Goal: Task Accomplishment & Management: Complete application form

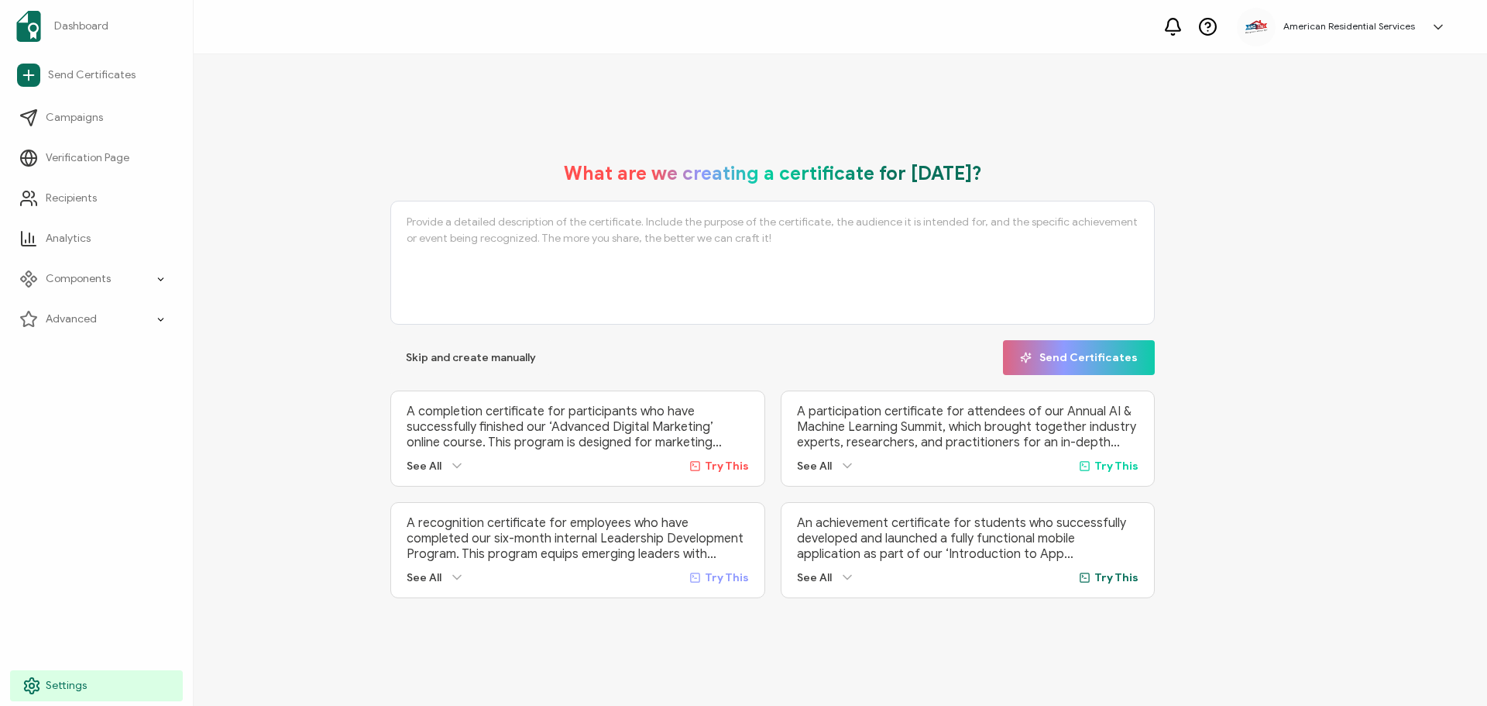
click at [46, 684] on span "Settings" at bounding box center [66, 685] width 41 height 15
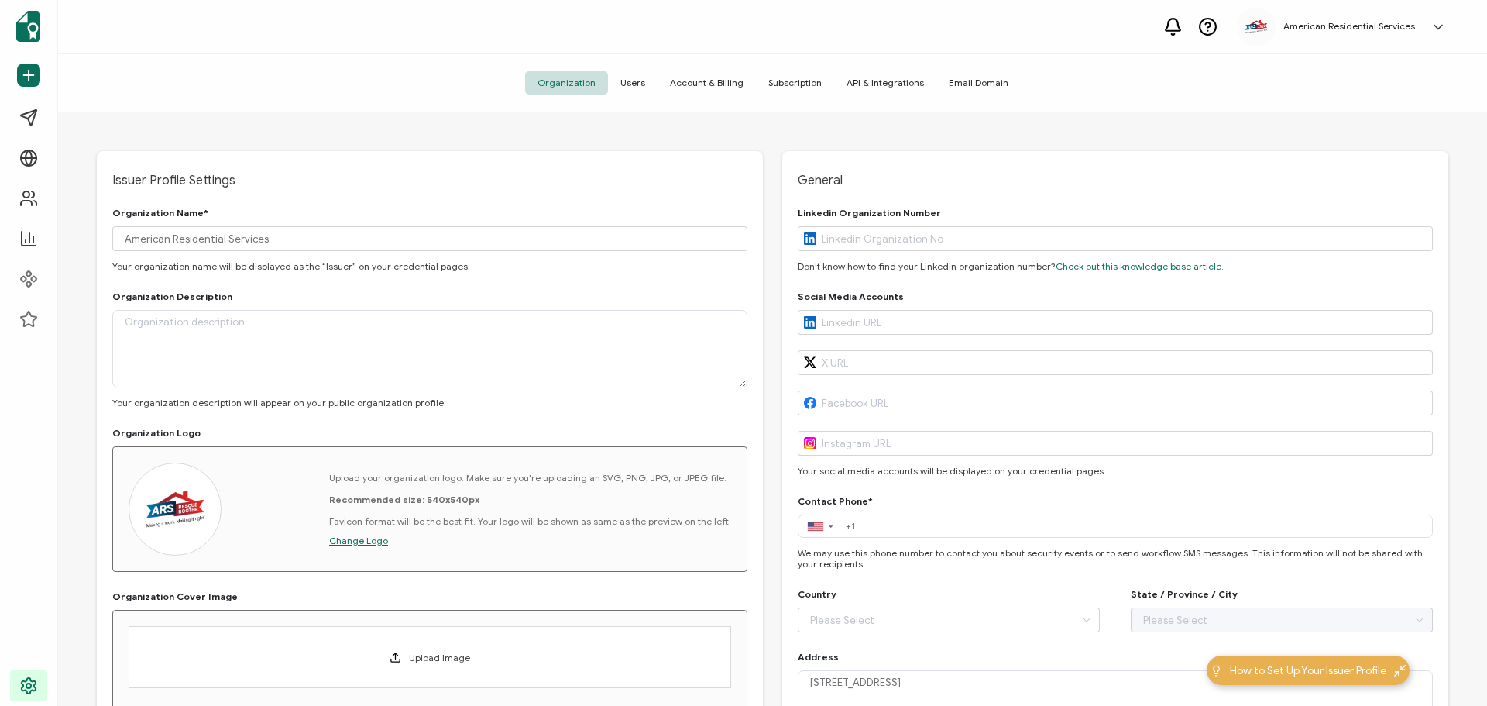
click at [631, 84] on span "Users" at bounding box center [633, 82] width 50 height 23
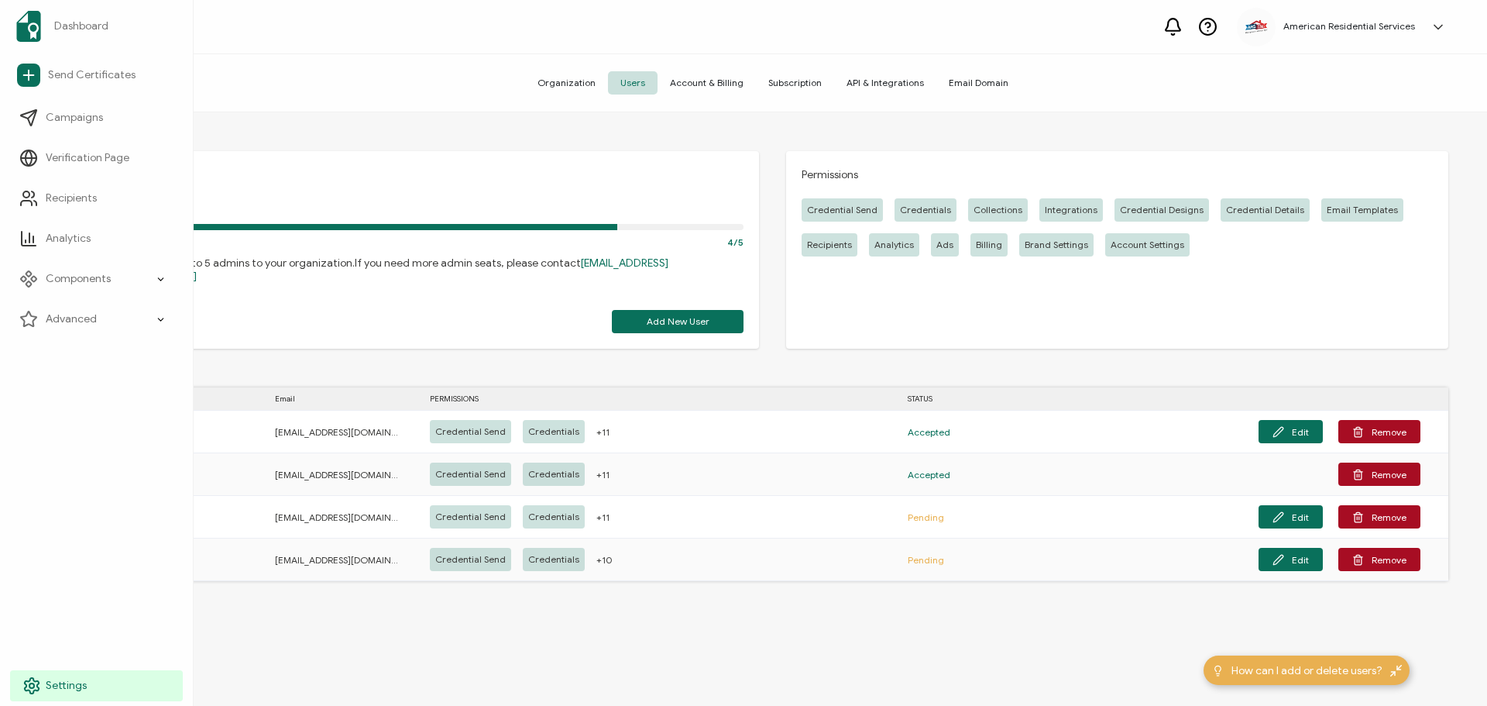
click at [28, 687] on icon at bounding box center [31, 685] width 19 height 19
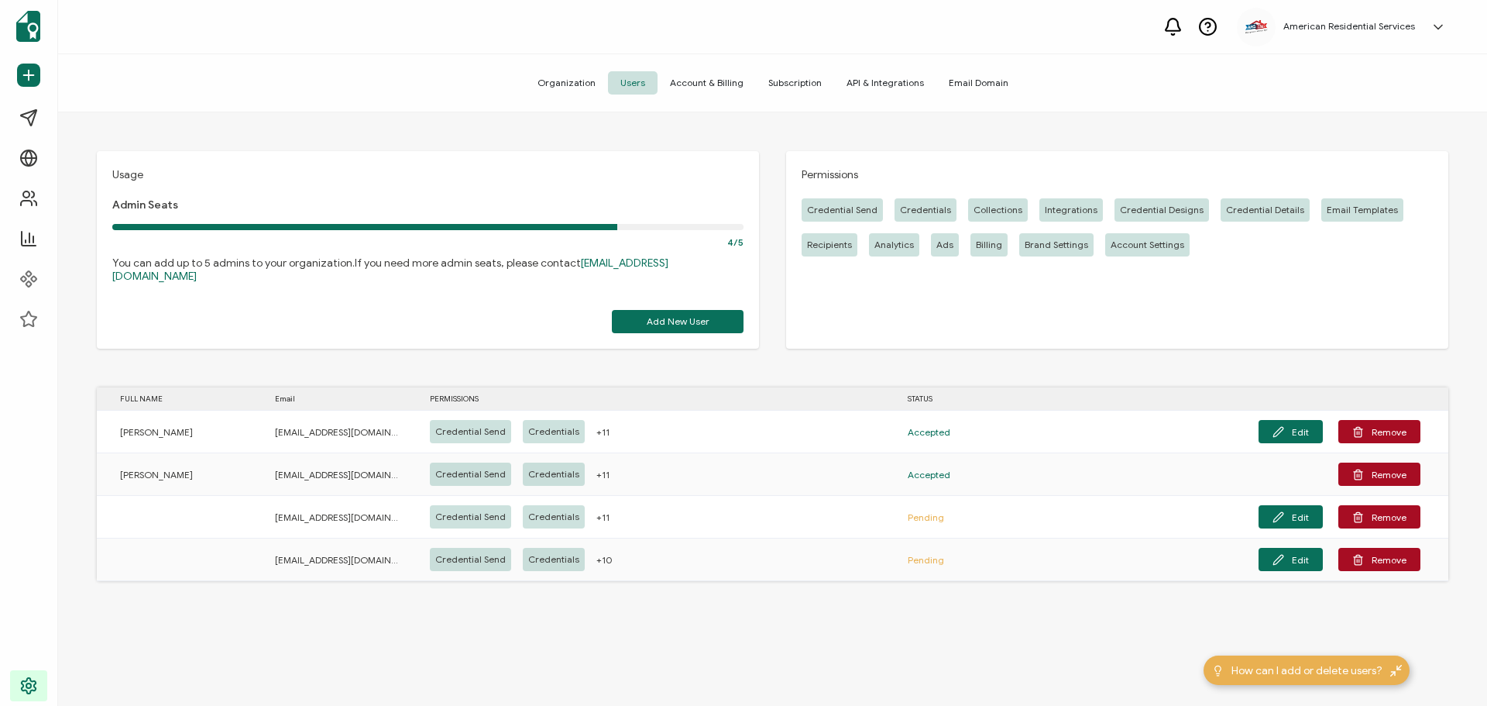
click at [1342, 26] on h5 "American Residential Services" at bounding box center [1349, 26] width 132 height 11
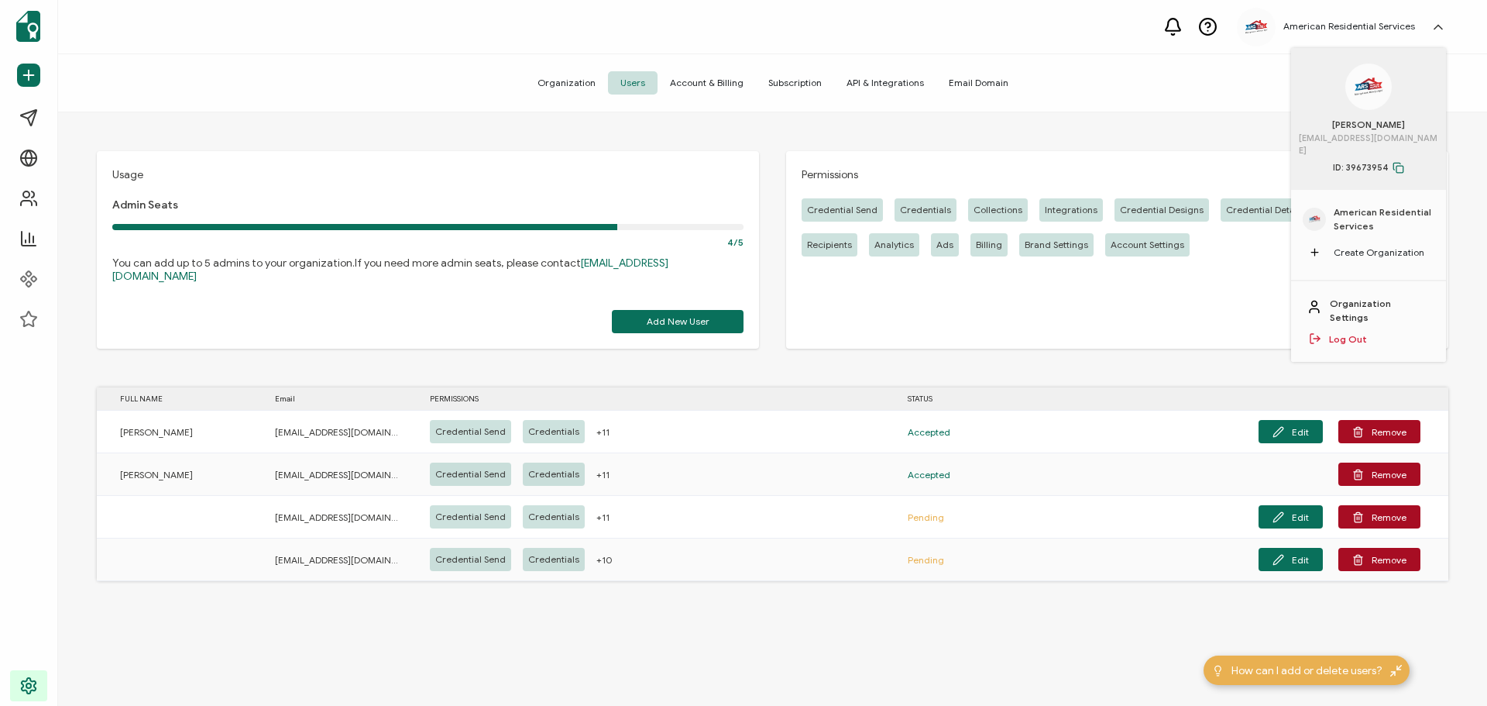
click at [1356, 332] on link "Log Out" at bounding box center [1348, 339] width 38 height 14
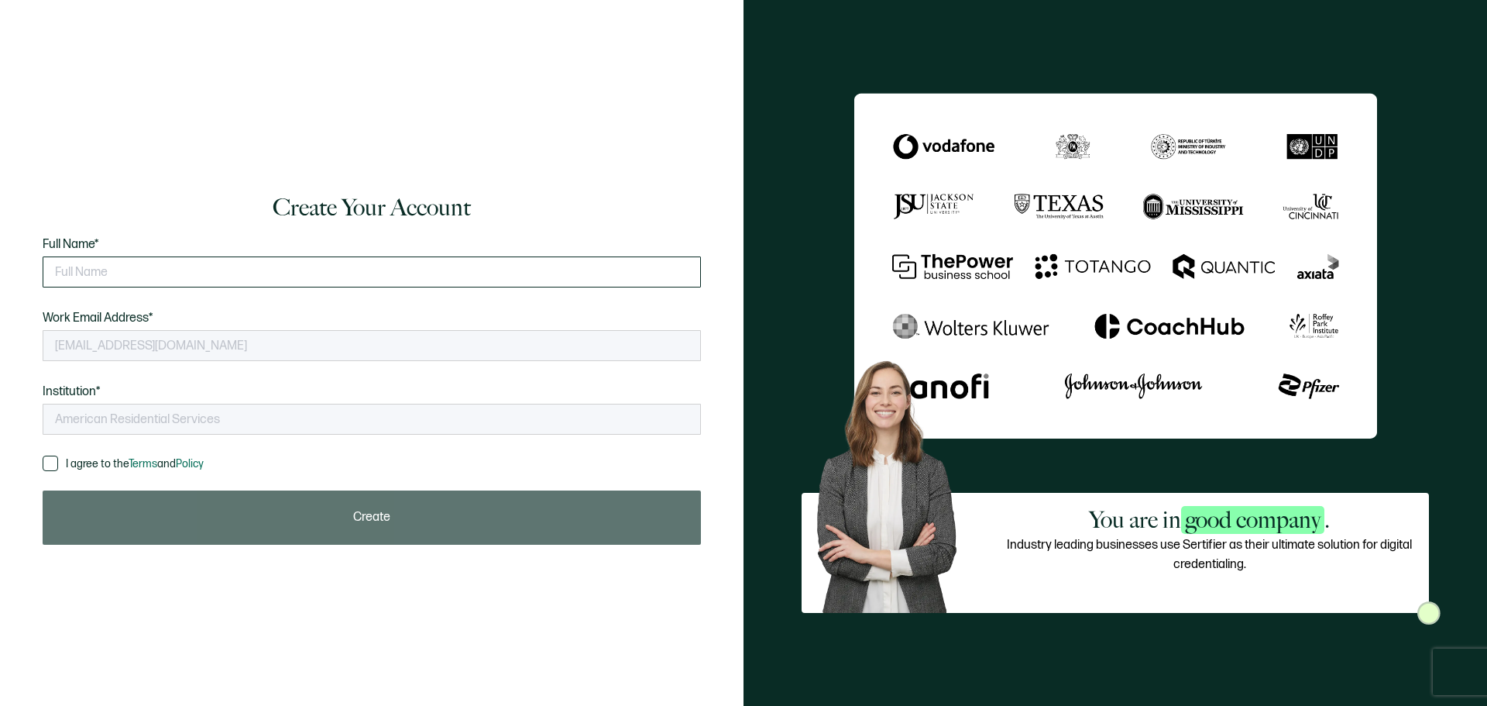
click at [170, 273] on input "text" at bounding box center [372, 271] width 658 height 31
type input "Learning and Development Team"
drag, startPoint x: 55, startPoint y: 457, endPoint x: 92, endPoint y: 474, distance: 40.9
click at [55, 457] on span at bounding box center [50, 462] width 15 height 15
click at [58, 455] on input "I agree to the Terms and Policy" at bounding box center [58, 455] width 0 height 0
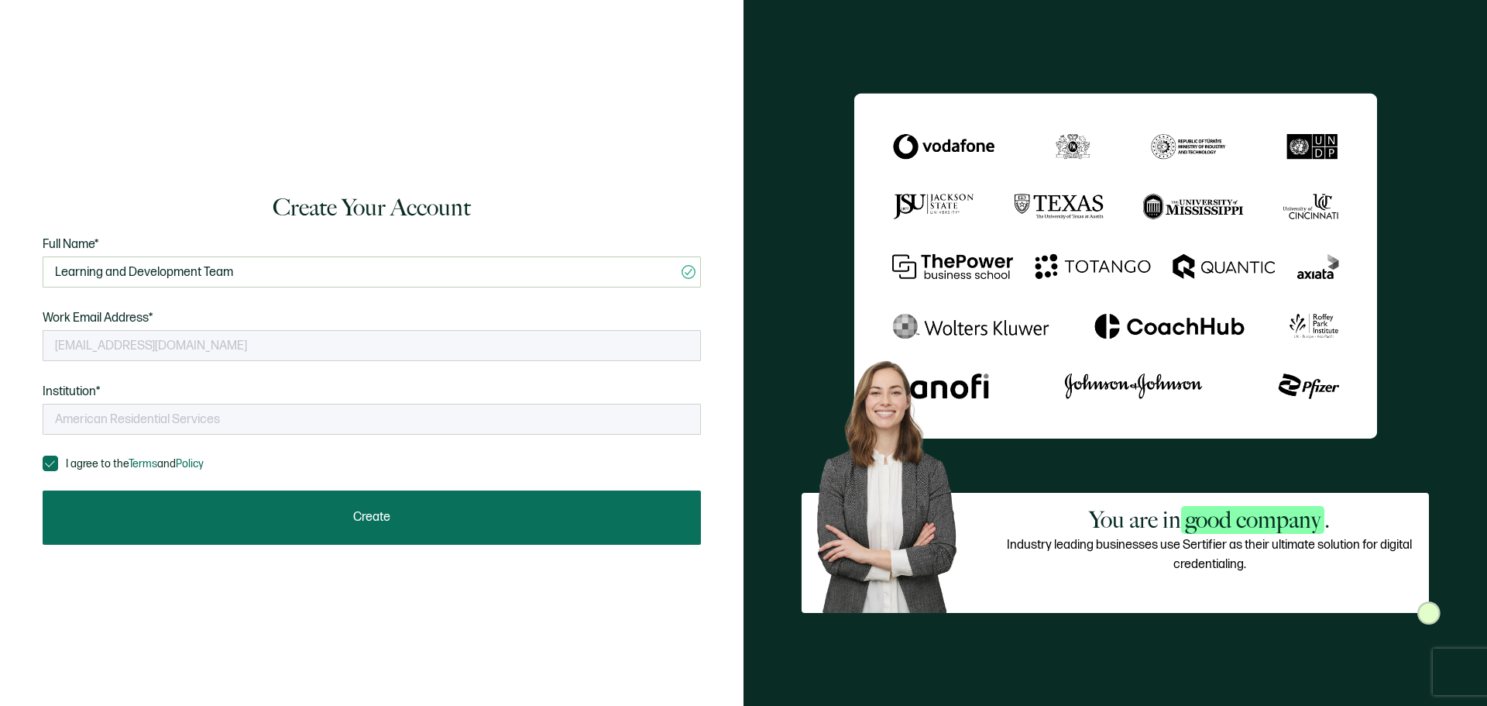
click at [142, 506] on button "Create" at bounding box center [372, 517] width 658 height 54
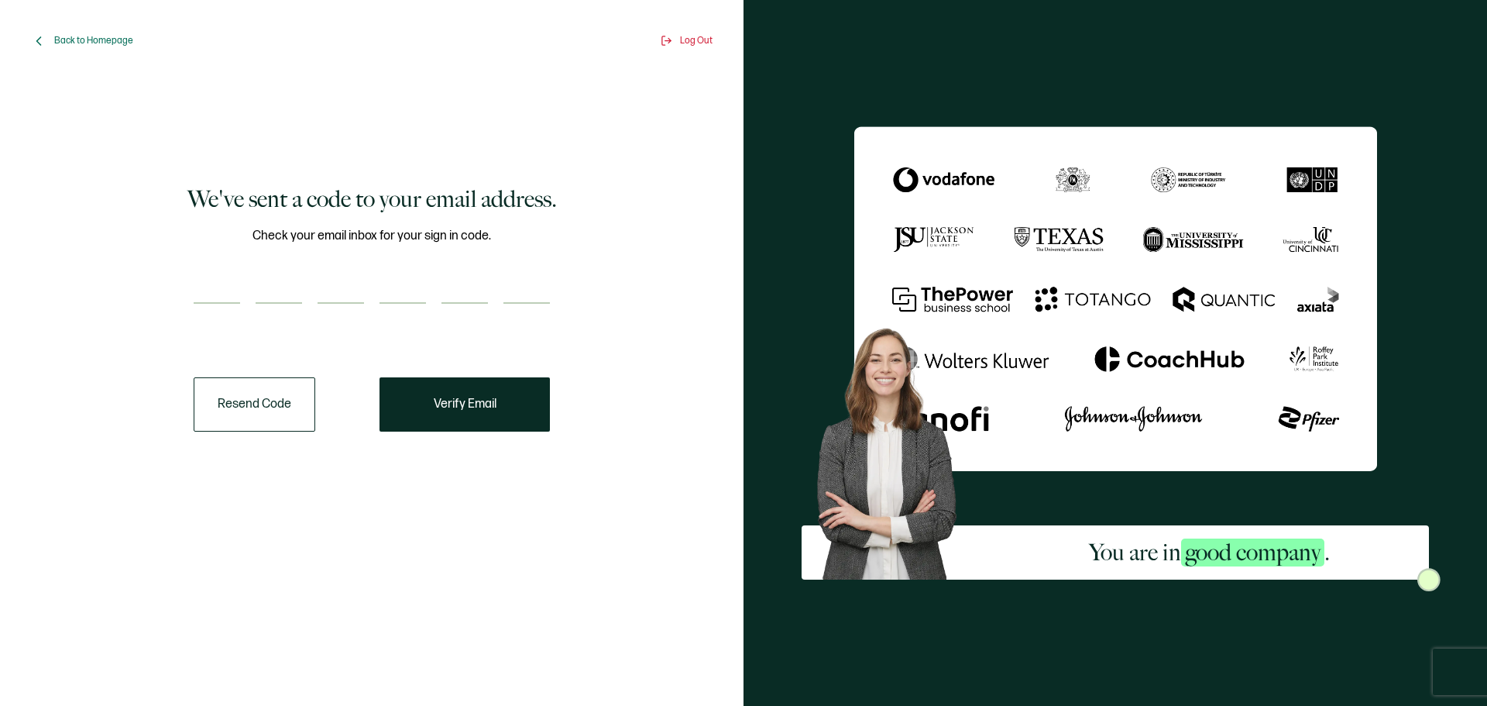
click at [201, 288] on input "number" at bounding box center [217, 288] width 46 height 31
type input "3"
type input "6"
type input "2"
type input "3"
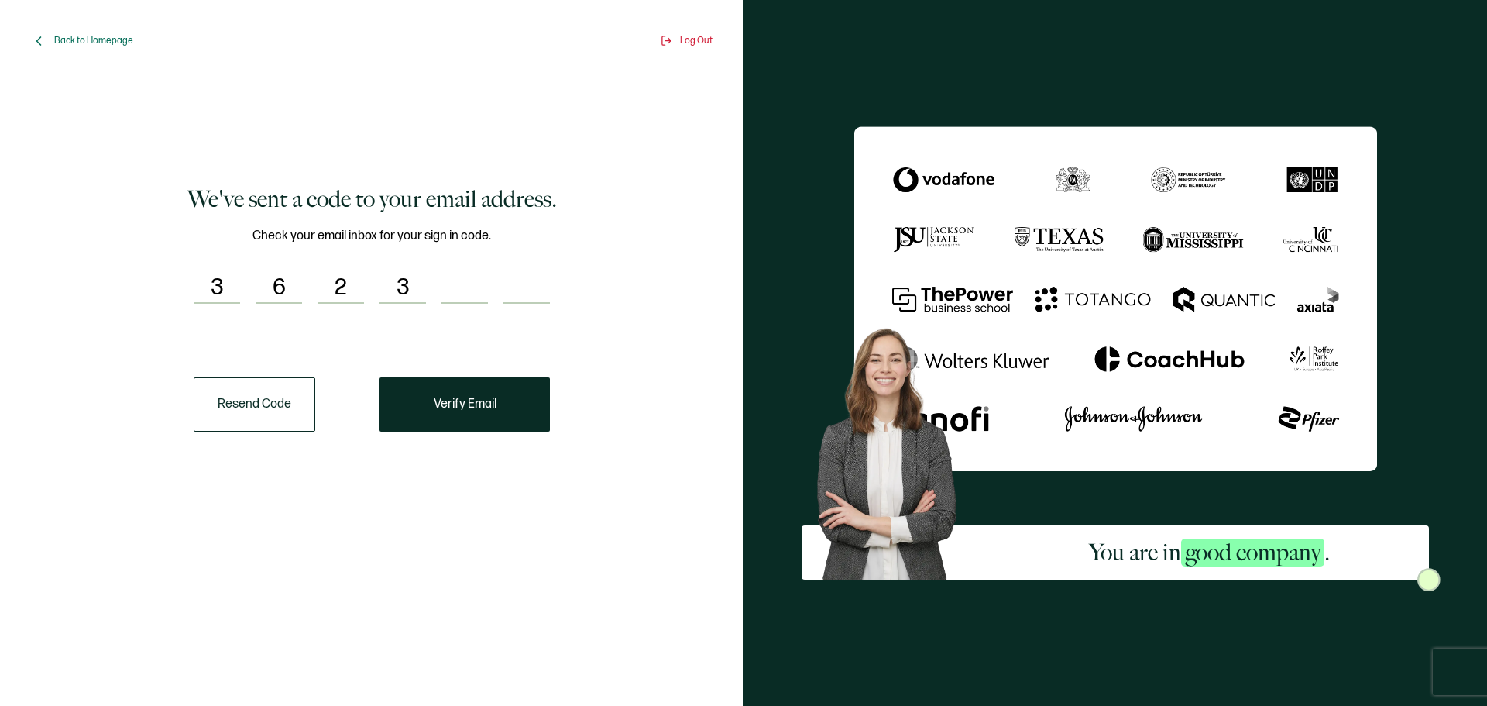
type input "7"
type input "3"
